Goal: Information Seeking & Learning: Learn about a topic

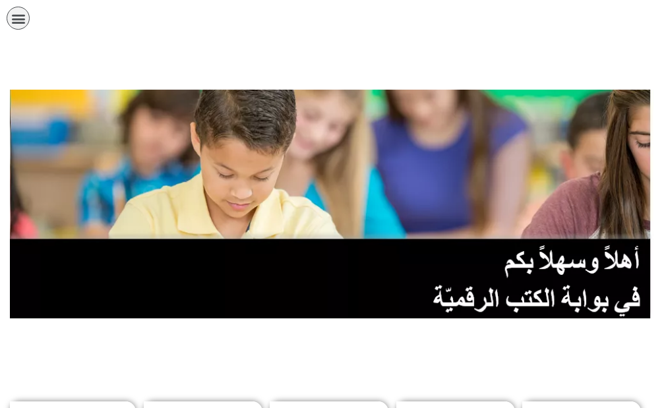
scroll to position [264, 0]
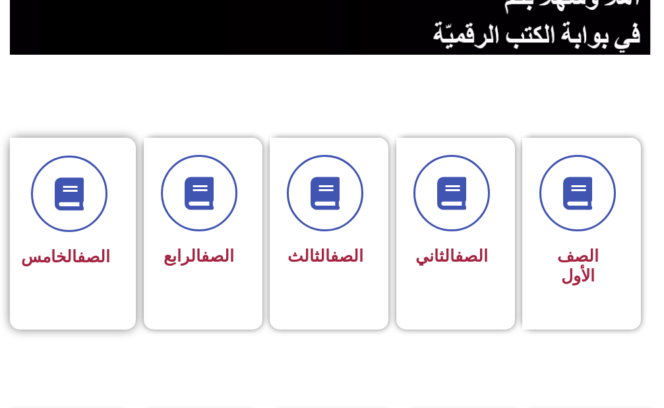
click at [106, 253] on h3 "الصف الخامس" at bounding box center [69, 257] width 82 height 20
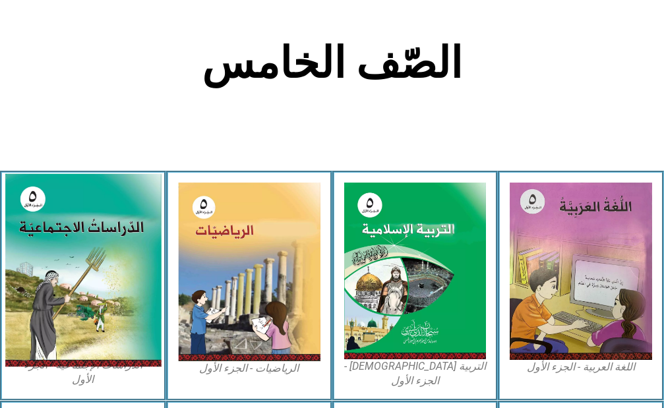
scroll to position [330, 0]
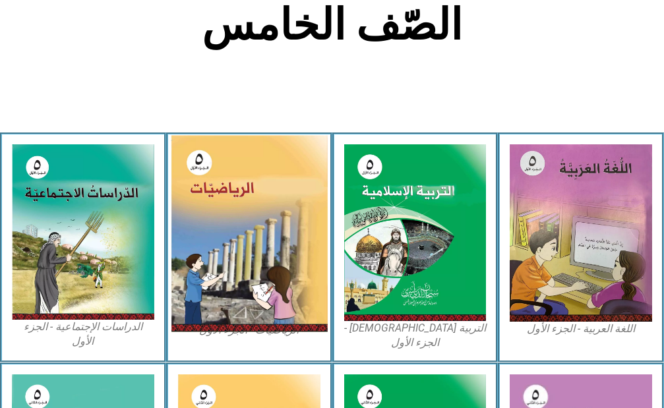
click at [212, 239] on img at bounding box center [249, 233] width 156 height 197
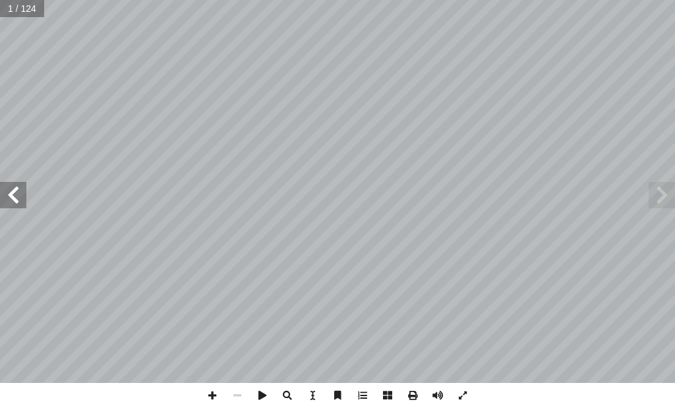
click at [14, 189] on span at bounding box center [13, 195] width 26 height 26
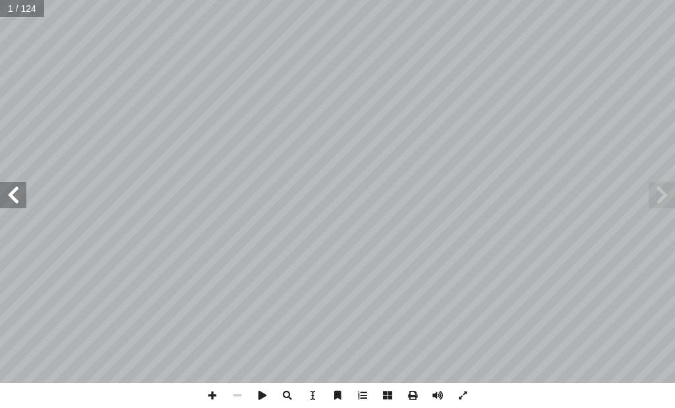
click at [14, 189] on span at bounding box center [13, 195] width 26 height 26
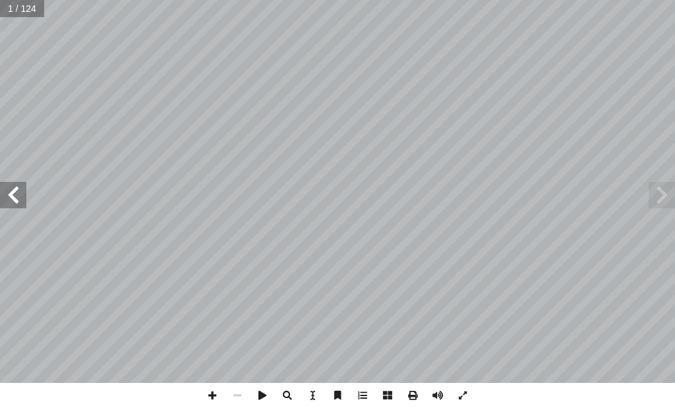
click at [14, 189] on span at bounding box center [13, 195] width 26 height 26
click at [14, 188] on span at bounding box center [13, 195] width 26 height 26
click at [13, 188] on span at bounding box center [13, 195] width 26 height 26
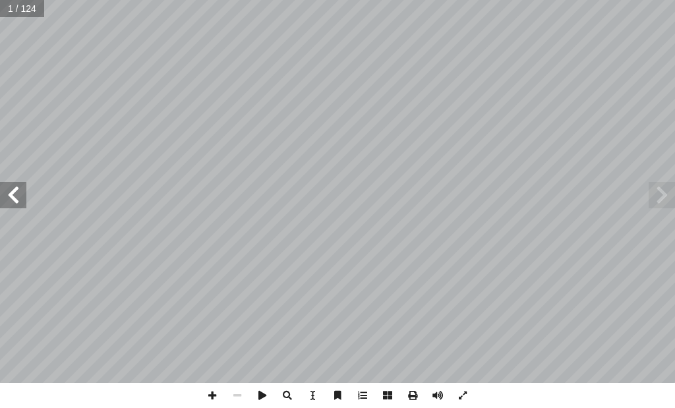
click at [13, 188] on span at bounding box center [13, 195] width 26 height 26
click at [11, 188] on span at bounding box center [13, 195] width 26 height 26
click at [11, 193] on span at bounding box center [13, 195] width 26 height 26
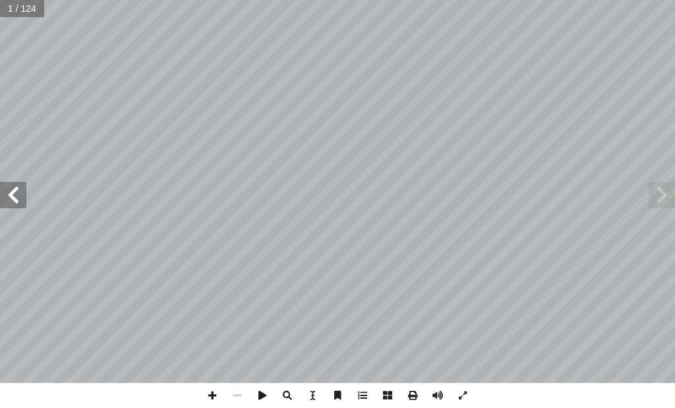
click at [13, 198] on span at bounding box center [13, 195] width 26 height 26
click at [13, 201] on span at bounding box center [13, 195] width 26 height 26
click at [5, 206] on span at bounding box center [13, 195] width 26 height 26
click at [0, 208] on div "الرياضيات ليف: أ فريق التا ( ً د. ختام حمارشة )منسقا . نائلة شقور أ ا .نسرين دو…" at bounding box center [337, 191] width 675 height 383
click at [665, 186] on span at bounding box center [662, 195] width 26 height 26
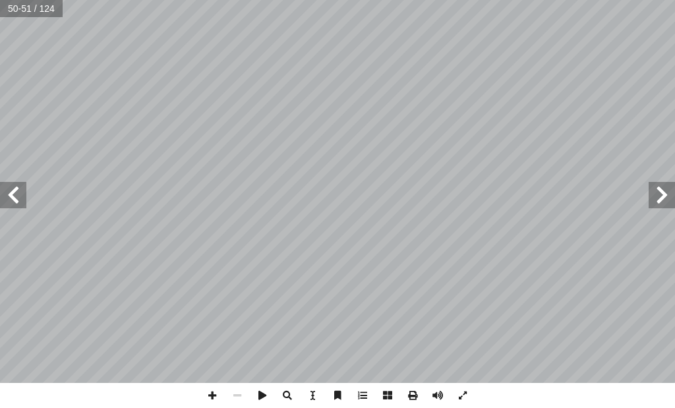
click at [665, 185] on span at bounding box center [662, 195] width 26 height 26
click at [665, 187] on span at bounding box center [662, 195] width 26 height 26
click at [669, 187] on span at bounding box center [662, 195] width 26 height 26
drag, startPoint x: 11, startPoint y: 189, endPoint x: 15, endPoint y: 183, distance: 7.4
click at [11, 187] on span at bounding box center [13, 195] width 26 height 26
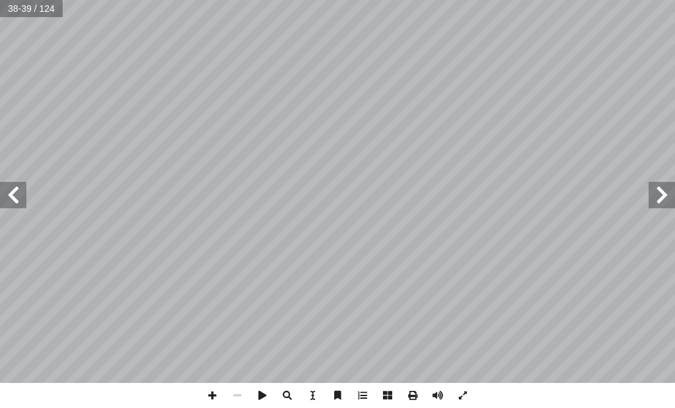
click at [653, 193] on span at bounding box center [662, 195] width 26 height 26
click at [653, 191] on span at bounding box center [662, 195] width 26 height 26
drag, startPoint x: 12, startPoint y: 191, endPoint x: 22, endPoint y: 184, distance: 12.3
click at [13, 191] on span at bounding box center [13, 195] width 26 height 26
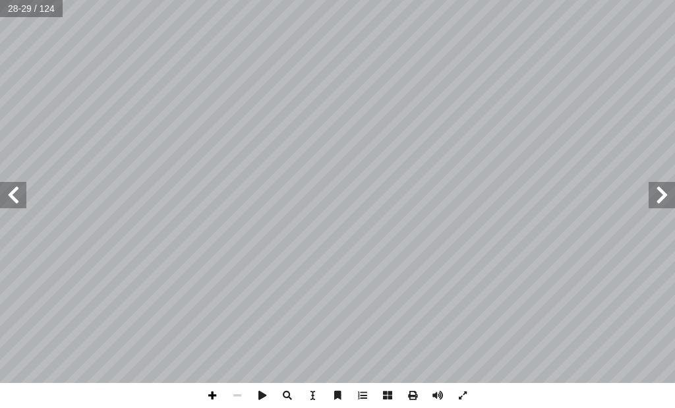
click at [218, 404] on span at bounding box center [212, 395] width 25 height 25
drag, startPoint x: 665, startPoint y: 195, endPoint x: 671, endPoint y: 186, distance: 11.0
click at [667, 193] on span at bounding box center [662, 195] width 26 height 26
click at [13, 202] on span at bounding box center [13, 195] width 26 height 26
click at [11, 198] on span at bounding box center [13, 195] width 26 height 26
